Goal: Check status

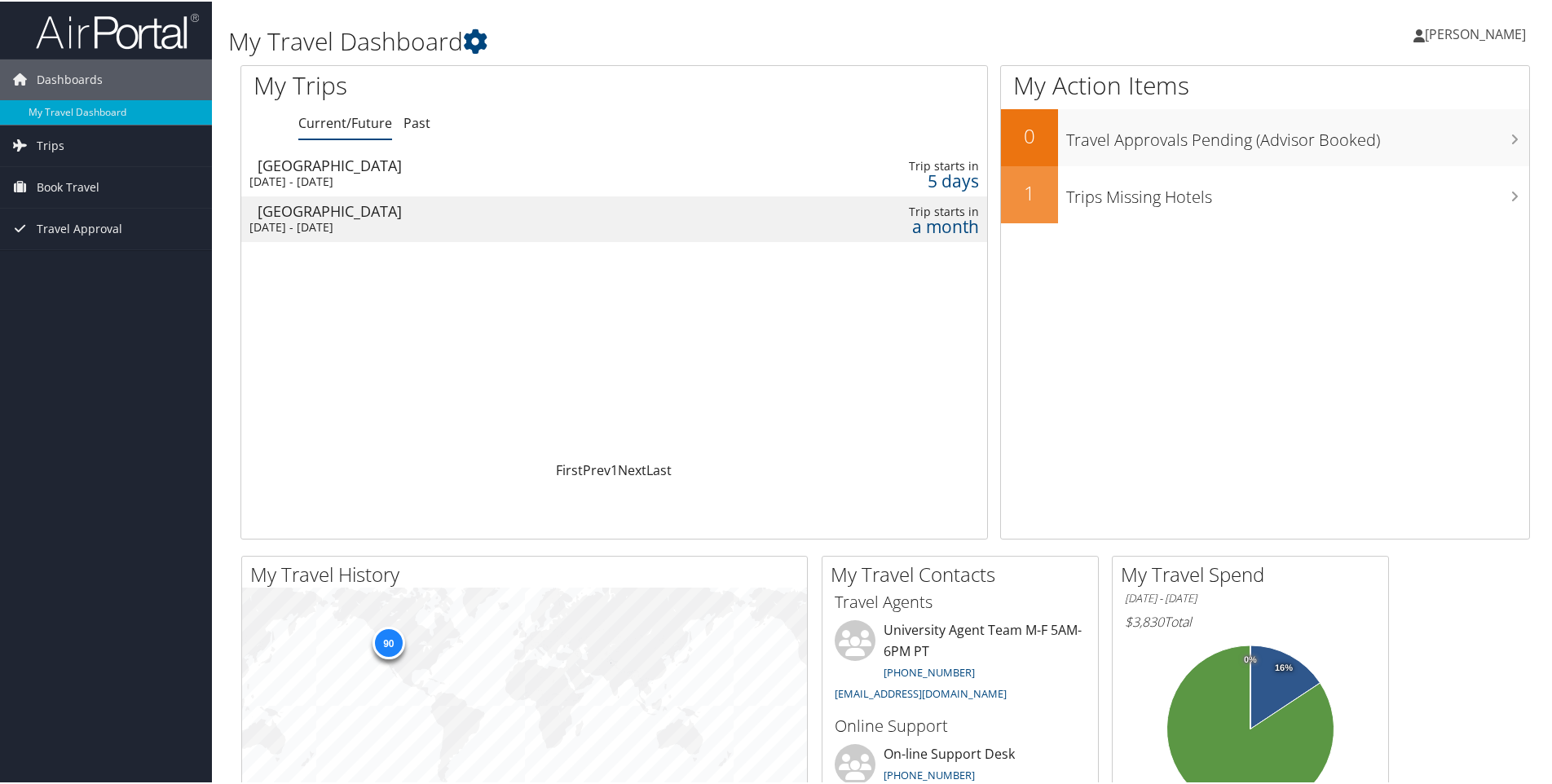
click at [338, 176] on div "[DATE] - [DATE]" at bounding box center [480, 180] width 462 height 14
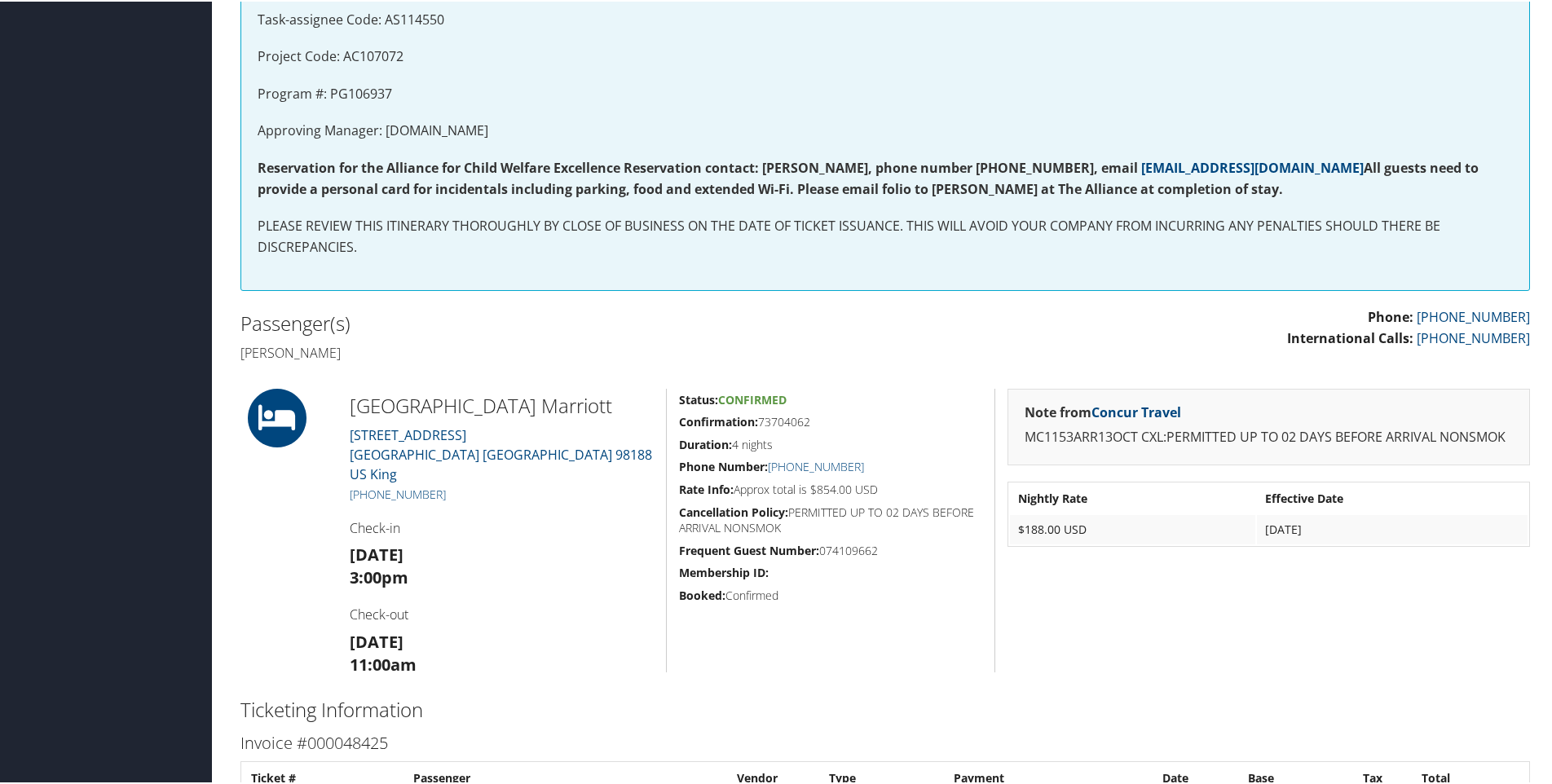
scroll to position [489, 0]
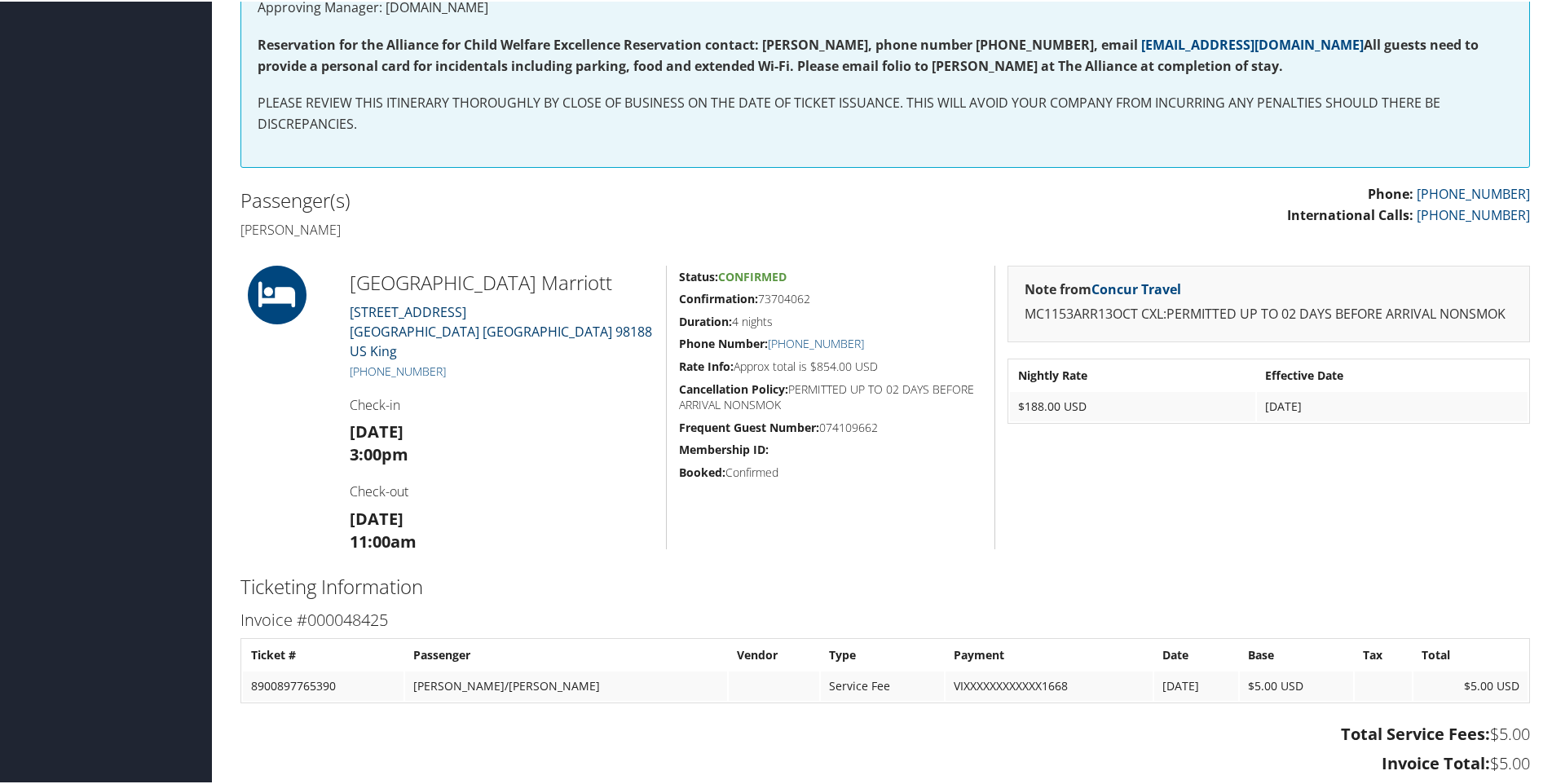
click at [404, 311] on link "[STREET_ADDRESS] King" at bounding box center [501, 330] width 303 height 57
